Goal: Communication & Community: Connect with others

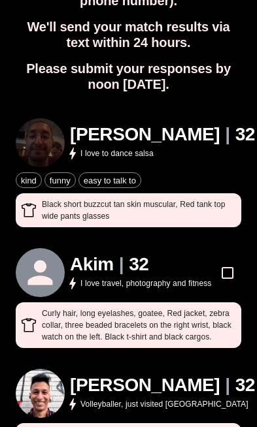
scroll to position [142, 0]
click at [52, 261] on icon at bounding box center [40, 272] width 37 height 37
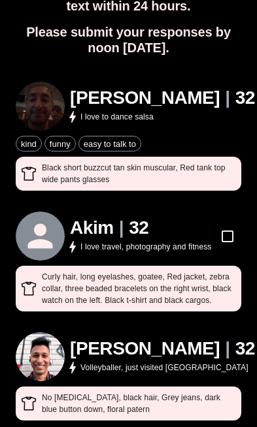
scroll to position [179, 0]
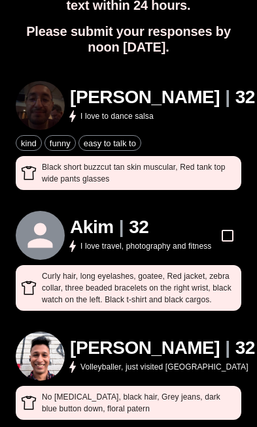
click at [72, 270] on p "Curly hair, long eyelashes, goatee , Red jacket, zebra collar, three beaded bra…" at bounding box center [139, 287] width 194 height 35
click at [84, 238] on div "I love travel, photography and fitness" at bounding box center [140, 246] width 141 height 16
click at [45, 217] on icon at bounding box center [40, 235] width 37 height 37
click at [52, 386] on div "No [MEDICAL_DATA], black hair , Grey jeans, dark blue button down, floral patern" at bounding box center [128, 403] width 225 height 34
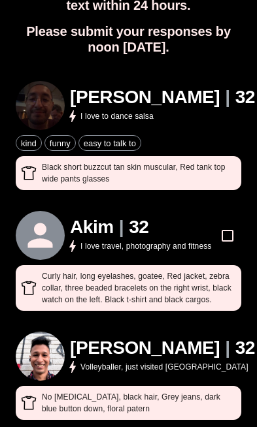
click at [36, 265] on div "Curly hair, long eyelashes, goatee , Red jacket, zebra collar, three beaded bra…" at bounding box center [128, 288] width 225 height 46
click at [56, 217] on icon at bounding box center [40, 235] width 37 height 37
click at [93, 217] on h1 "Akim" at bounding box center [92, 228] width 44 height 22
click at [73, 246] on div "Akim | 32 I love travel, photography and fitness Curly hair, long eyelashes, go…" at bounding box center [128, 261] width 225 height 100
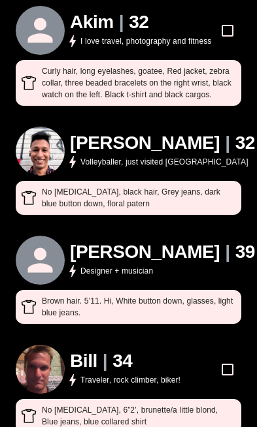
scroll to position [395, 0]
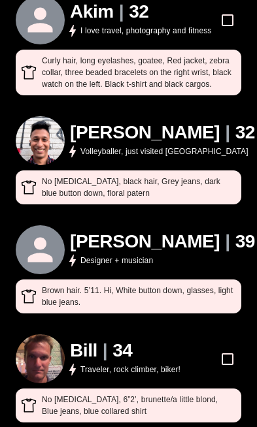
click at [53, 243] on icon at bounding box center [40, 249] width 37 height 37
click at [80, 231] on h1 "[PERSON_NAME]" at bounding box center [145, 242] width 150 height 22
click at [79, 285] on p "Brown hair. 5’11. Hi , White button down, glasses, light blue jeans." at bounding box center [139, 297] width 194 height 24
click at [57, 262] on div "[PERSON_NAME] | 39 Designer + musician Brown hair. 5’11. Hi , White button down…" at bounding box center [128, 269] width 225 height 88
click at [63, 225] on div "[PERSON_NAME] | 39 Designer + musician" at bounding box center [135, 249] width 239 height 49
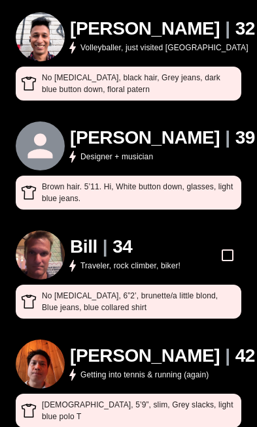
scroll to position [499, 0]
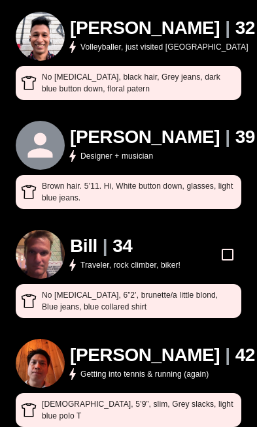
click at [70, 289] on p "No [MEDICAL_DATA], 6”2’, brunette/a little blond , Blue jeans, blue collared sh…" at bounding box center [139, 301] width 194 height 24
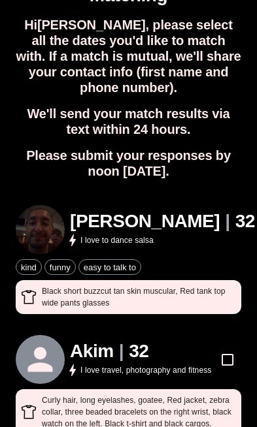
scroll to position [0, 0]
